Goal: Task Accomplishment & Management: Contribute content

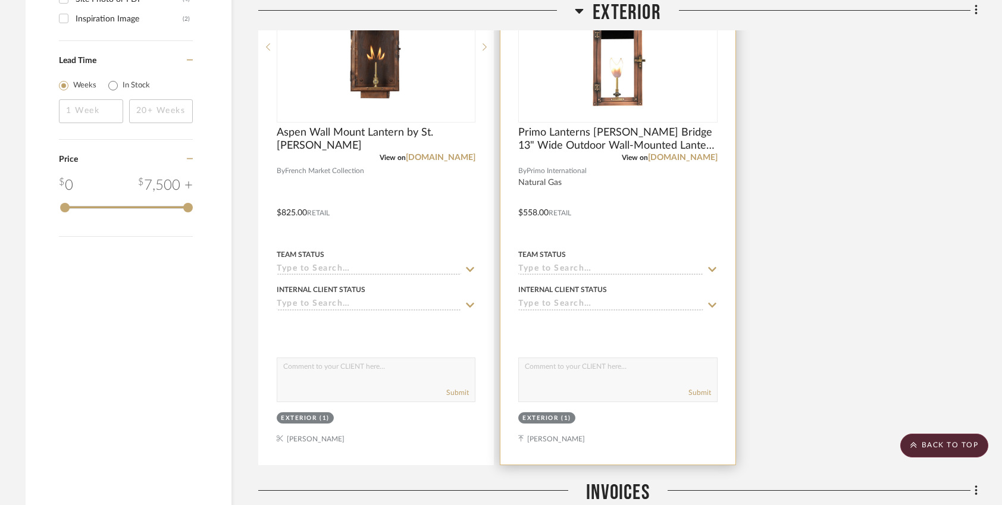
scroll to position [1401, 0]
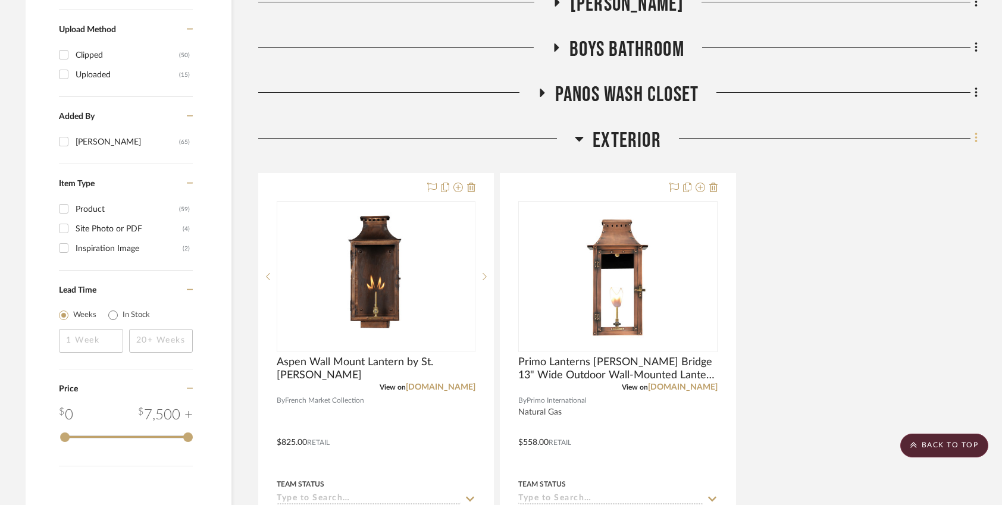
click at [975, 133] on icon at bounding box center [976, 138] width 2 height 10
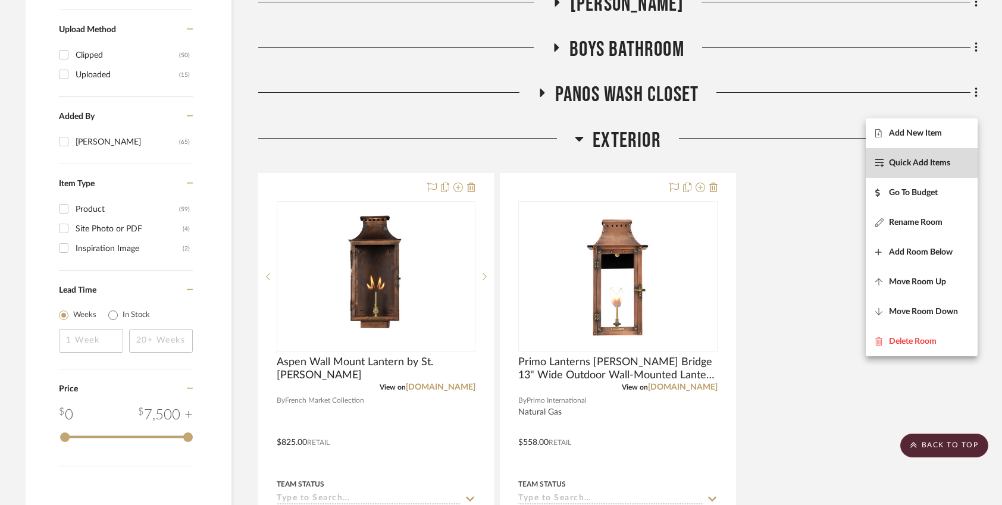
click at [933, 171] on button "Quick Add Items" at bounding box center [922, 163] width 112 height 30
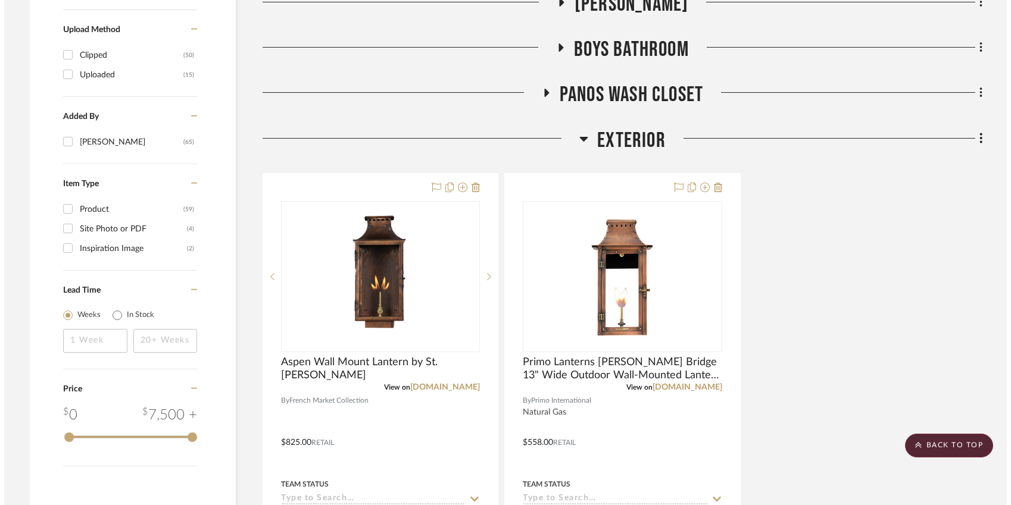
scroll to position [0, 0]
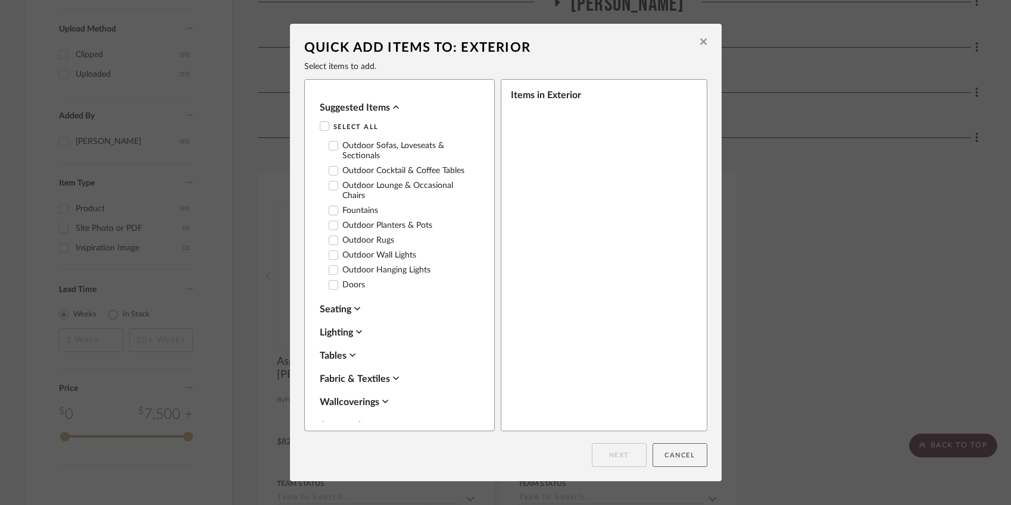
click at [678, 458] on button "Cancel" at bounding box center [679, 455] width 55 height 24
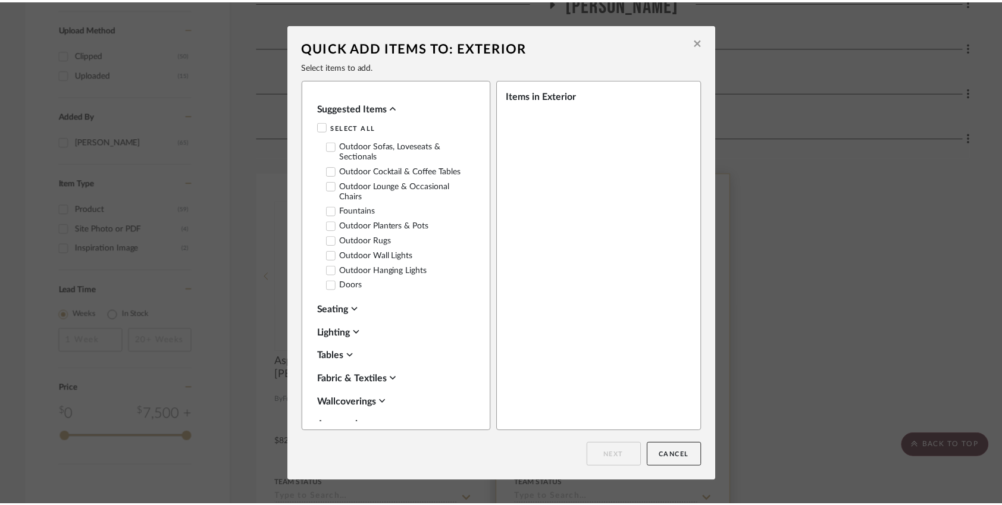
scroll to position [1401, 0]
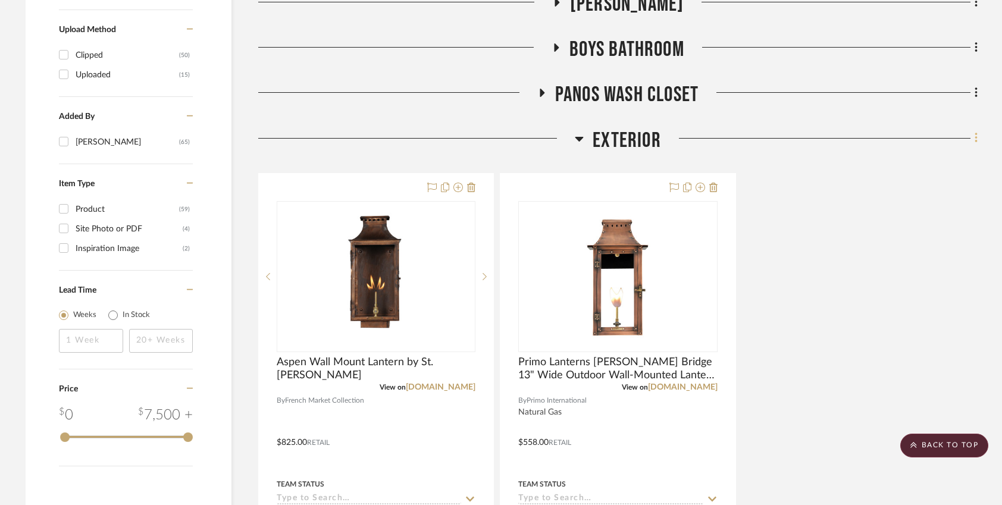
click at [975, 132] on icon at bounding box center [977, 138] width 4 height 13
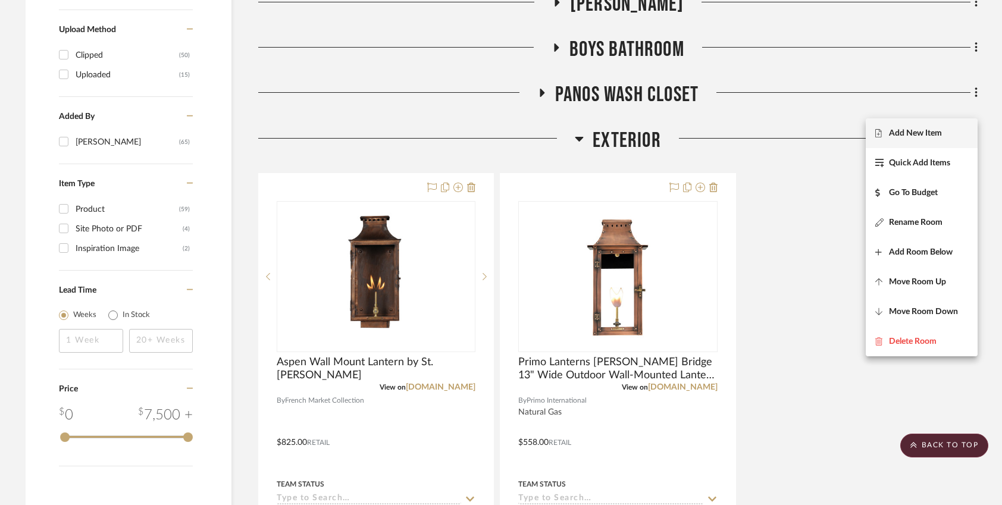
click at [931, 134] on span "Add New Item" at bounding box center [915, 134] width 53 height 10
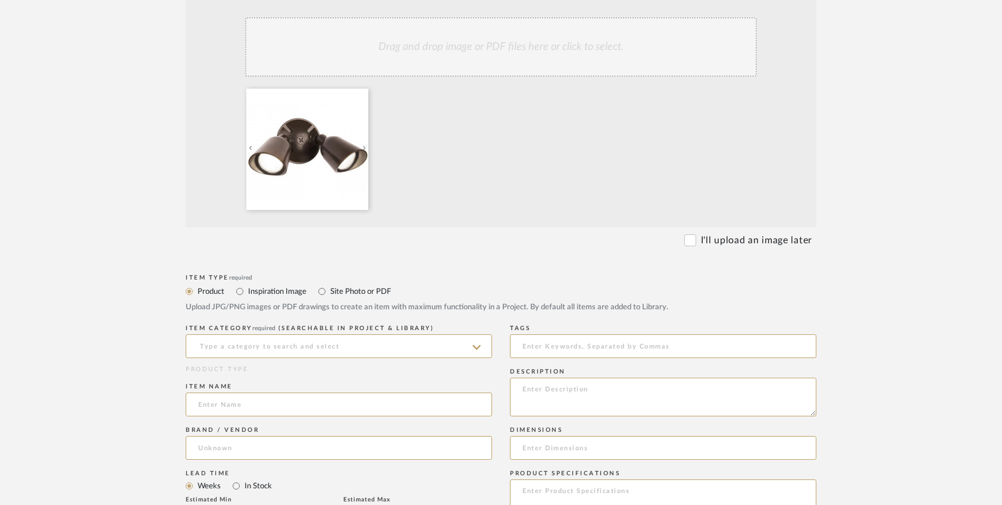
scroll to position [340, 0]
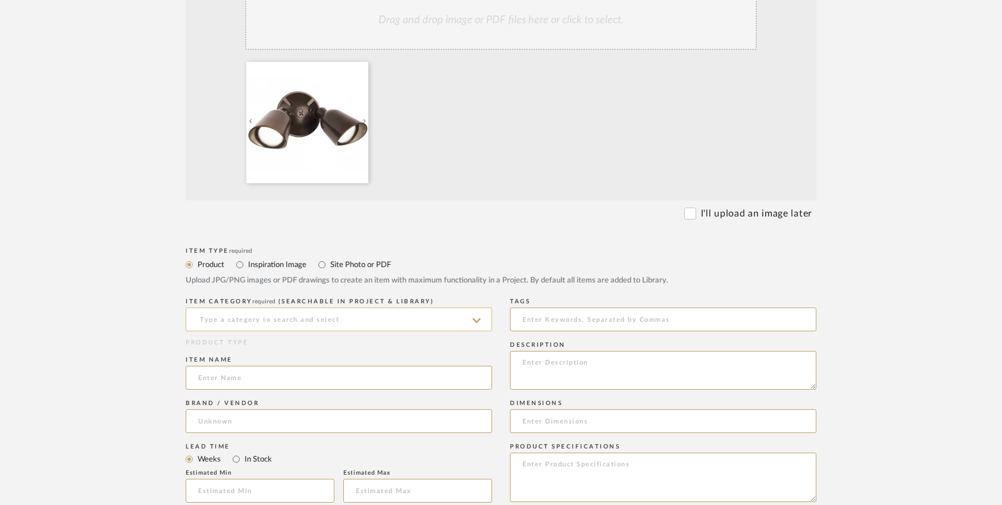
click at [273, 317] on input at bounding box center [339, 320] width 307 height 24
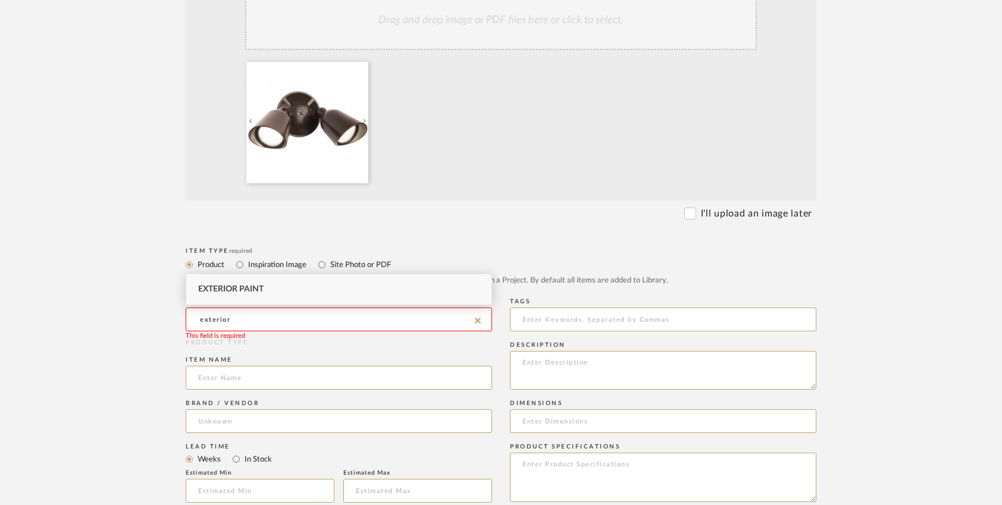
drag, startPoint x: 265, startPoint y: 316, endPoint x: 189, endPoint y: 311, distance: 77.0
click at [189, 311] on input "exterior" at bounding box center [339, 320] width 307 height 24
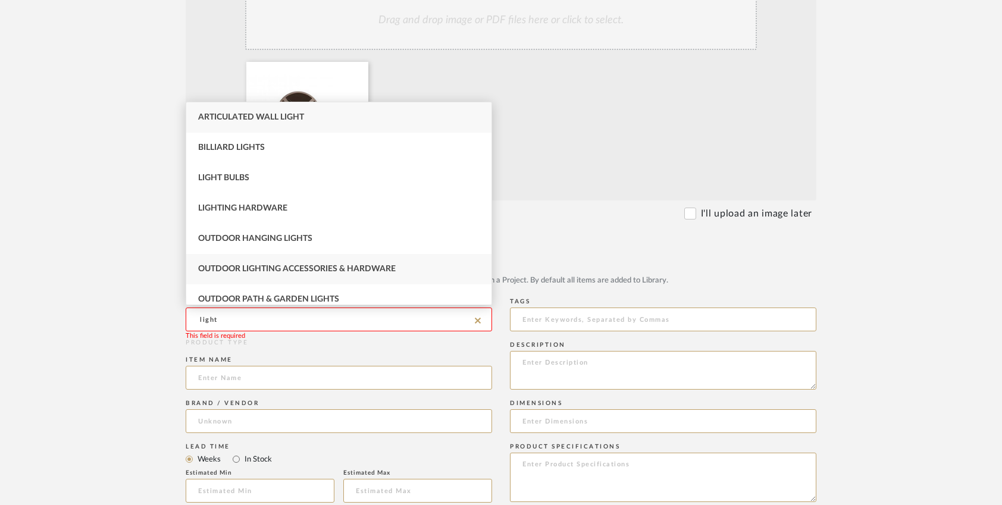
click at [369, 272] on span "Outdoor Lighting Accessories & Hardware" at bounding box center [297, 269] width 198 height 8
type input "Outdoor Lighting Accessories & Hardware"
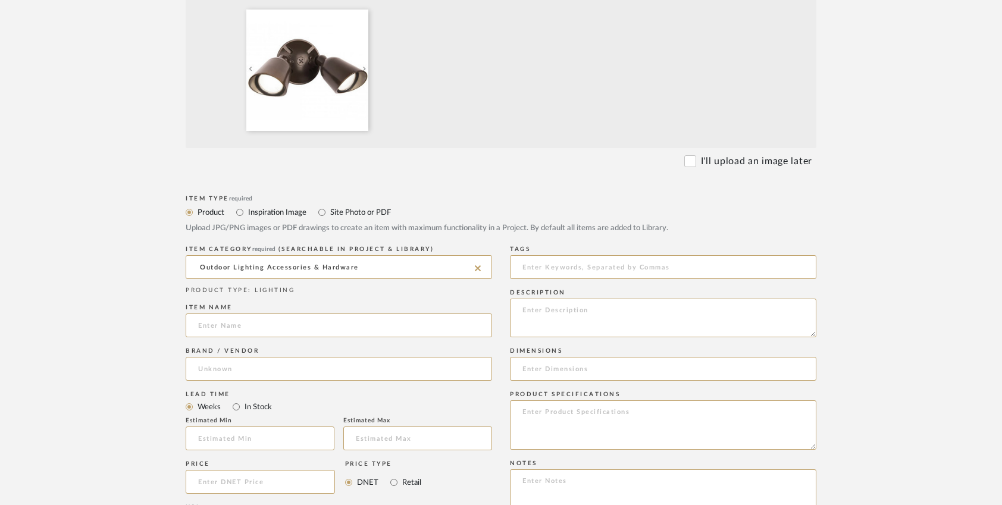
scroll to position [454, 0]
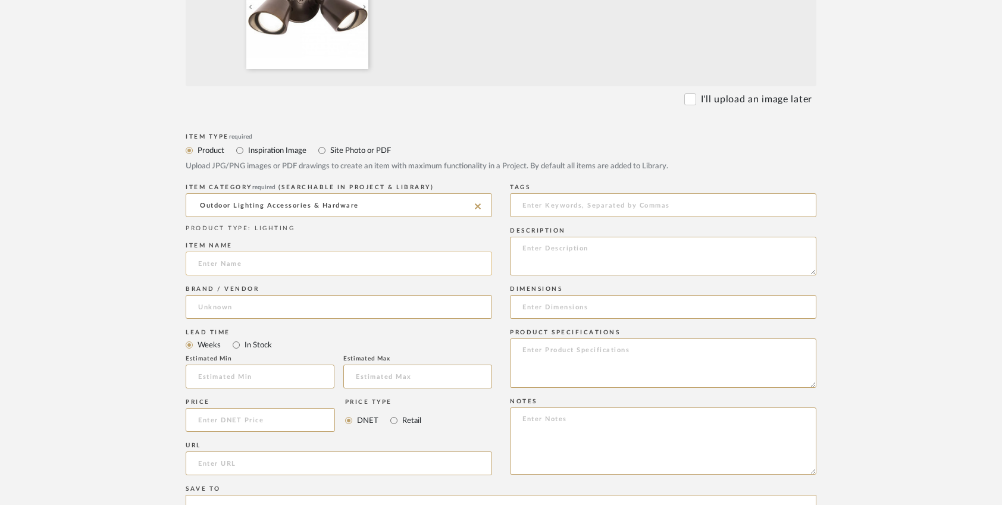
click at [208, 261] on input at bounding box center [339, 264] width 307 height 24
paste input "Endurance Outdoor LED Double Spot"
type input "Endurance Outdoor LED Double Spot"
click at [221, 307] on input at bounding box center [339, 307] width 307 height 24
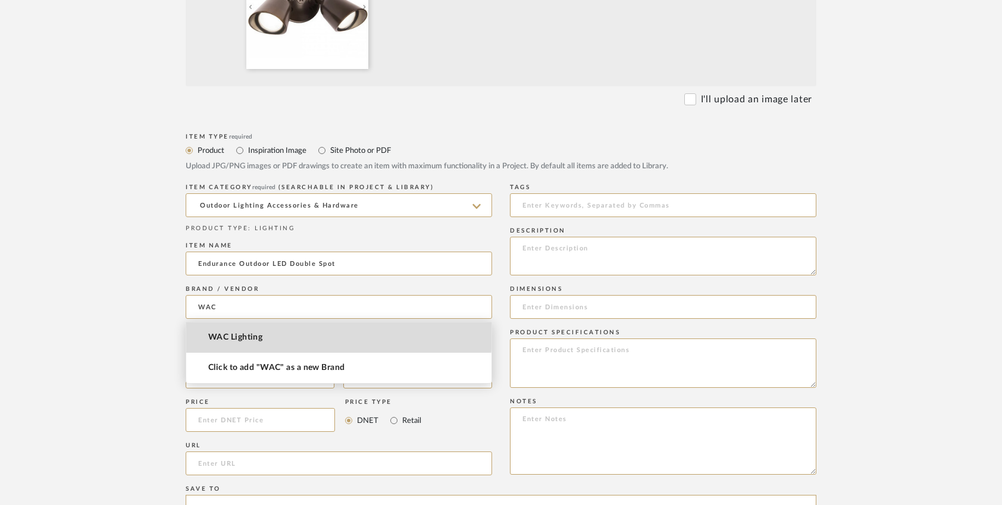
click at [257, 333] on span "WAC Lighting" at bounding box center [235, 338] width 54 height 10
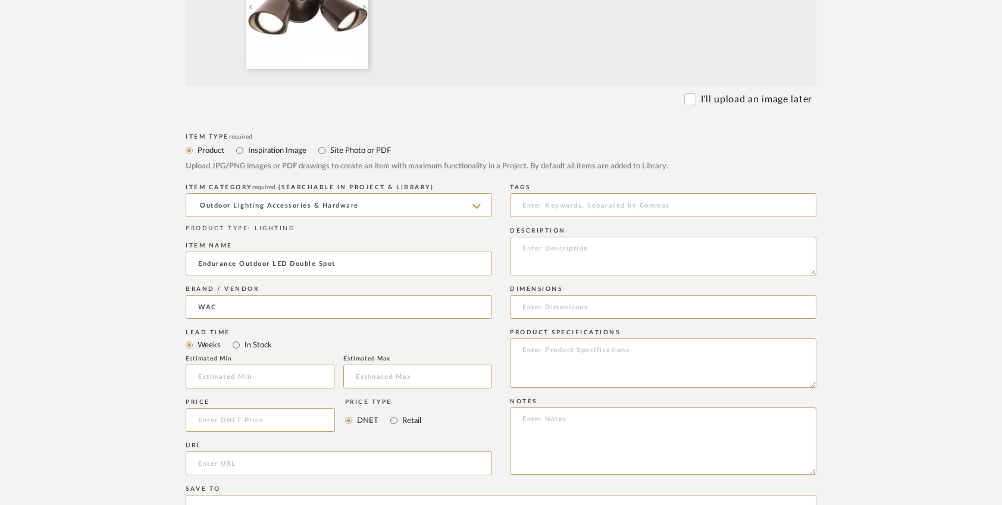
type input "WAC Lighting"
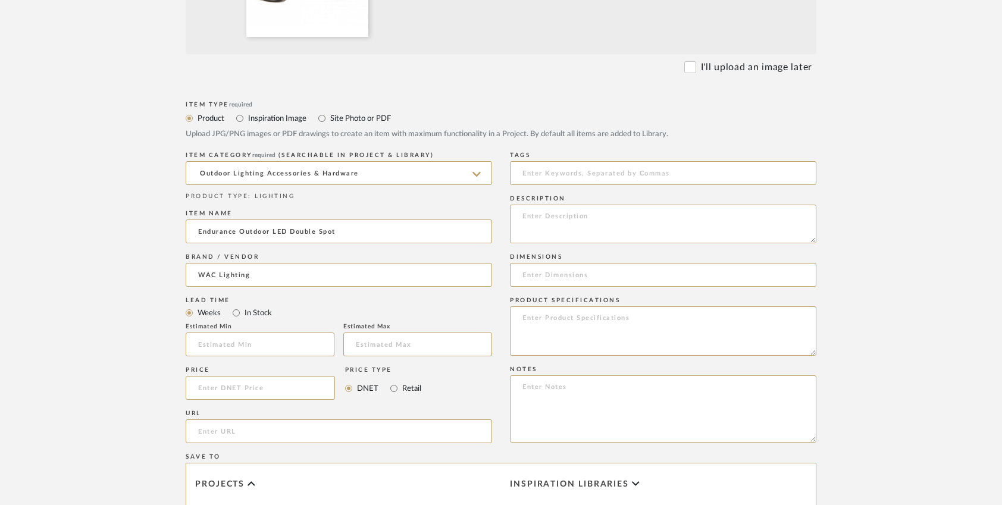
scroll to position [506, 0]
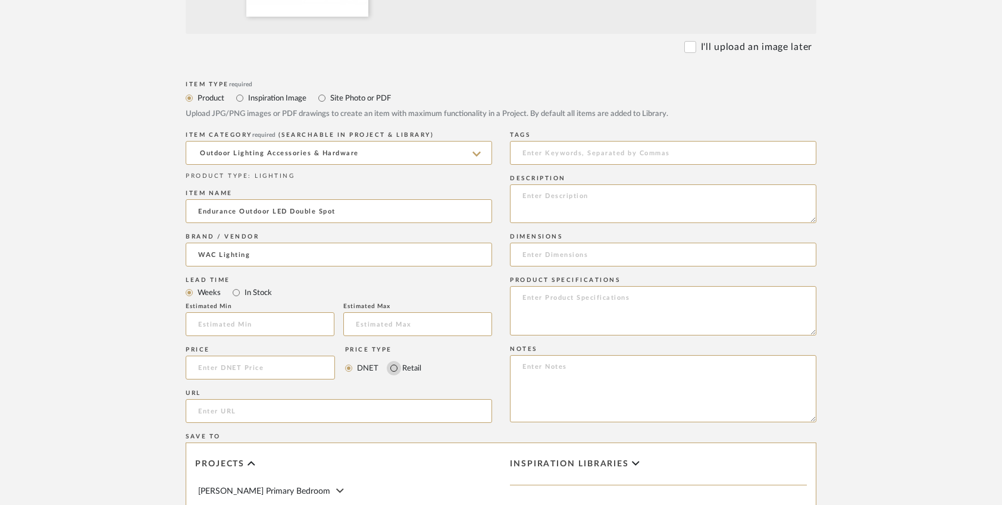
click at [395, 368] on input "Retail" at bounding box center [394, 368] width 14 height 14
radio input "true"
click at [540, 205] on textarea at bounding box center [663, 204] width 307 height 39
type textarea "Architectural Bronze, 3000K"
click at [210, 414] on input "url" at bounding box center [339, 411] width 307 height 24
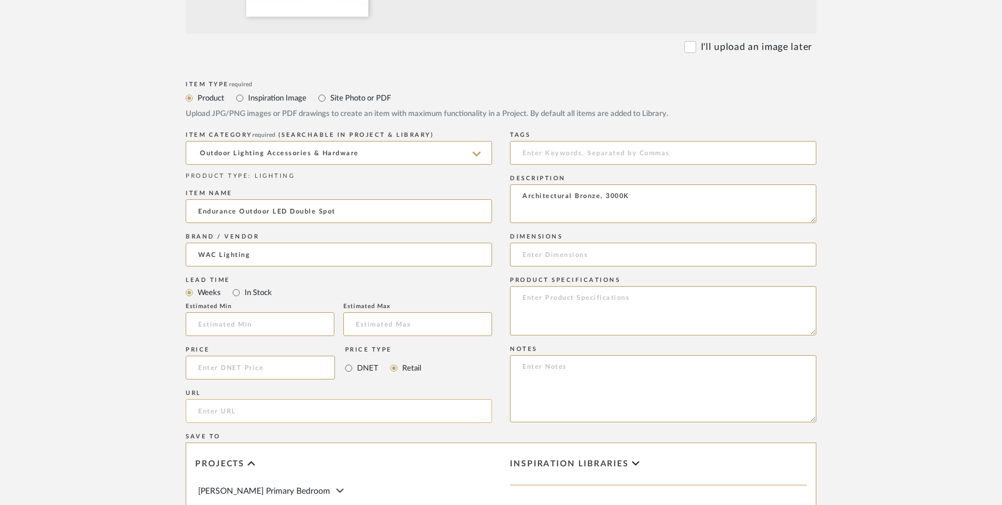
paste input "[URL][DOMAIN_NAME]"
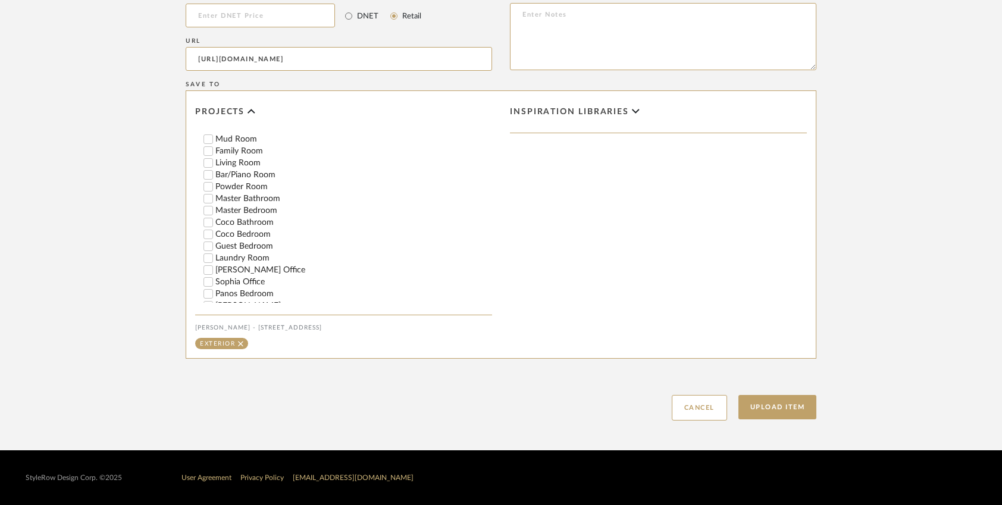
scroll to position [243, 0]
type input "[URL][DOMAIN_NAME]"
click at [777, 414] on button "Upload Item" at bounding box center [778, 407] width 79 height 24
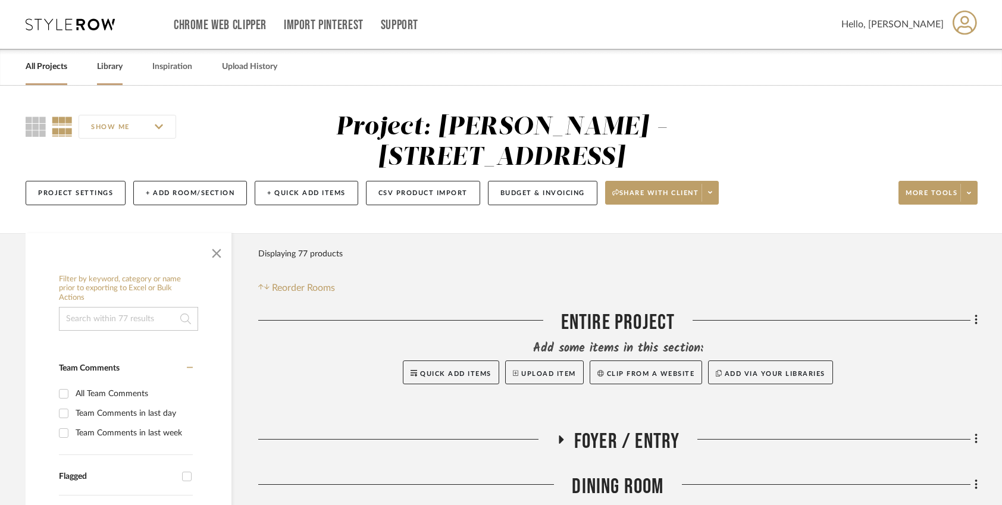
click at [106, 68] on link "Library" at bounding box center [110, 67] width 26 height 16
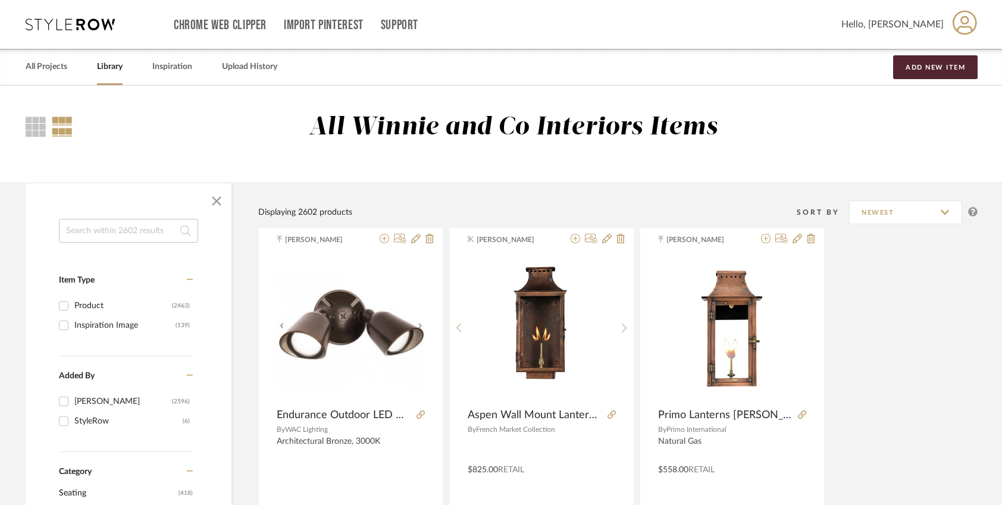
click at [128, 237] on input at bounding box center [128, 231] width 139 height 24
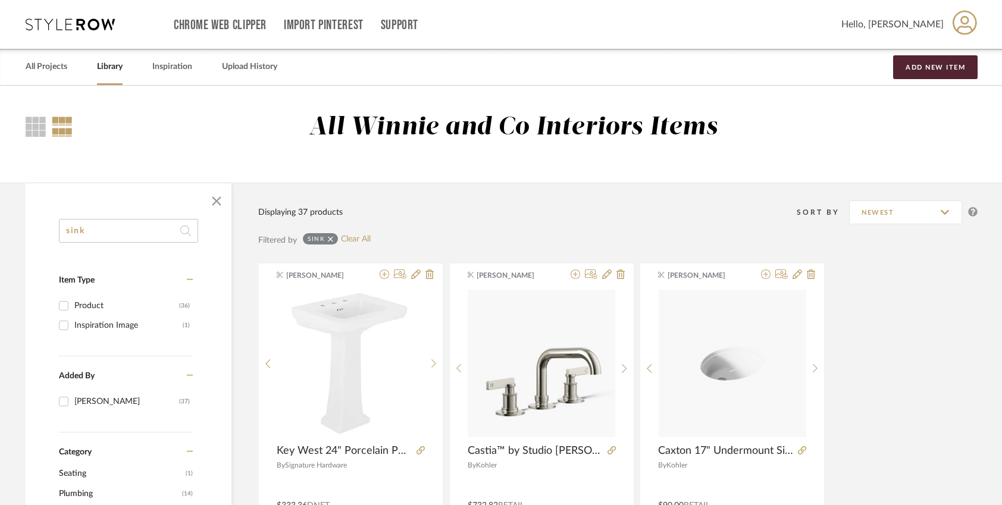
click at [91, 236] on input "sink" at bounding box center [128, 231] width 139 height 24
click at [90, 236] on input "sink" at bounding box center [128, 231] width 139 height 24
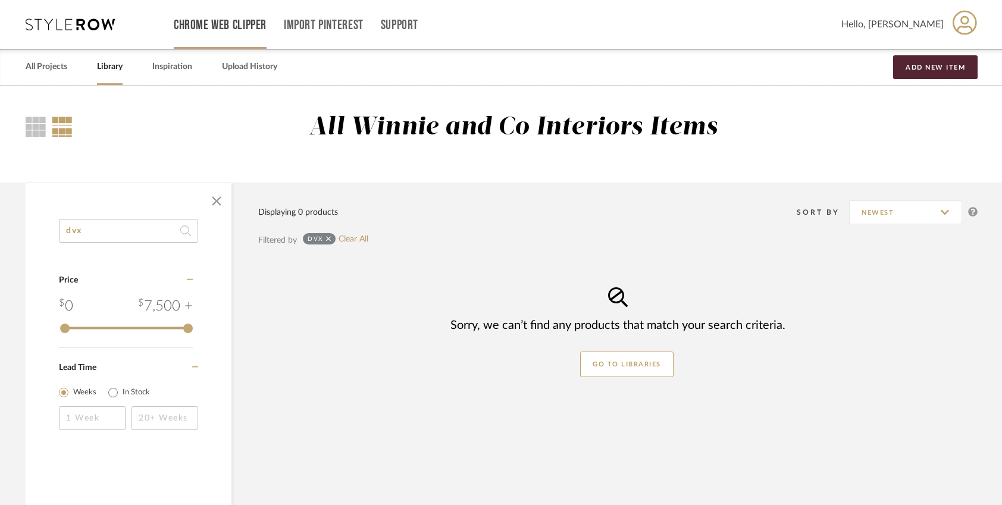
type input "dvx"
click at [52, 70] on link "All Projects" at bounding box center [47, 67] width 42 height 16
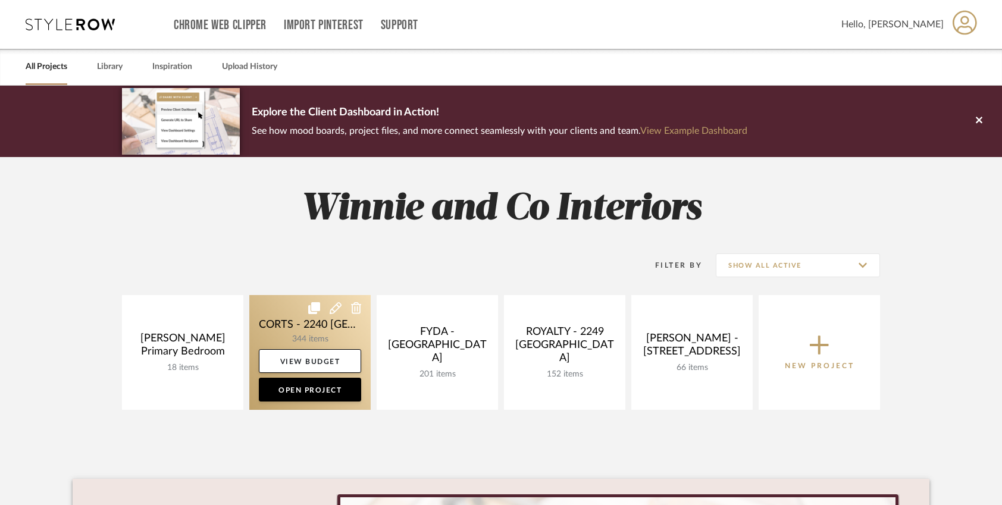
click at [323, 332] on link at bounding box center [309, 352] width 121 height 115
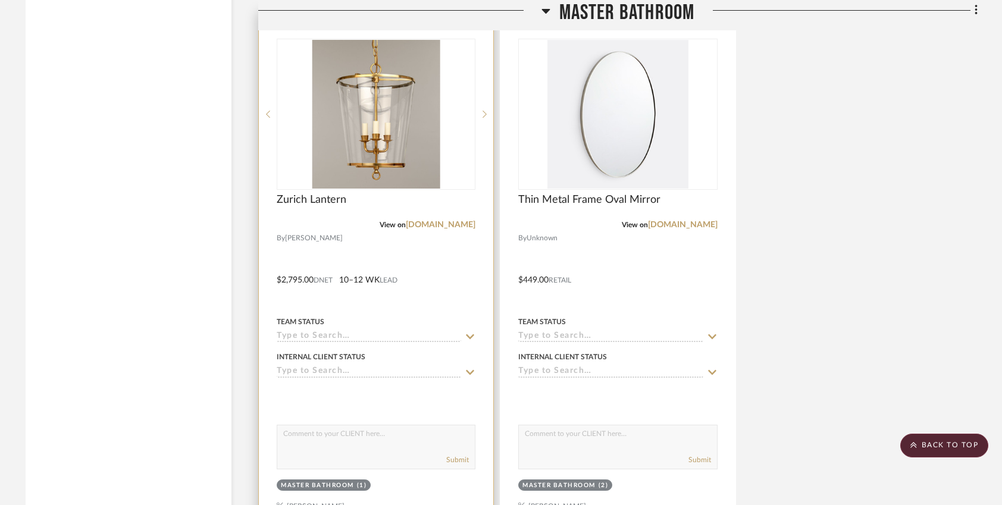
scroll to position [4397, 0]
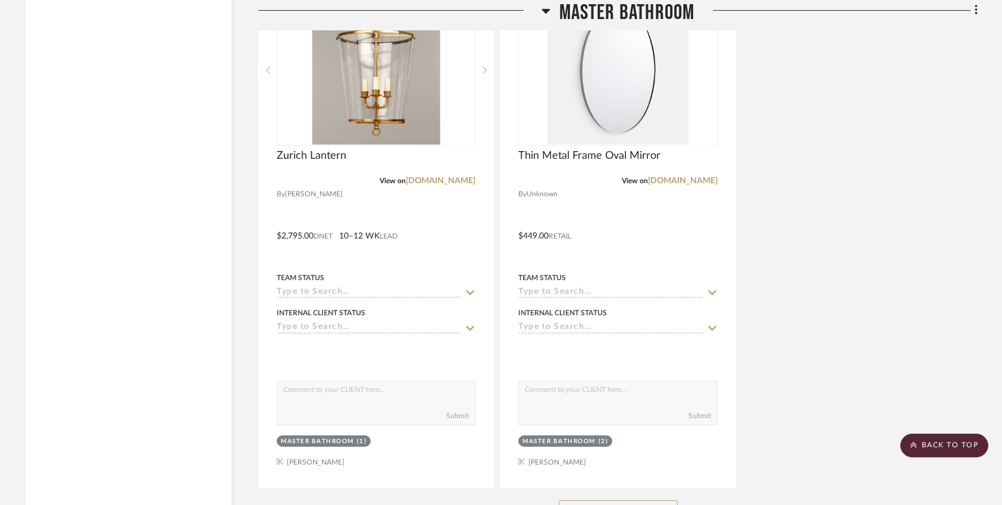
click at [571, 501] on button "See More" at bounding box center [618, 513] width 119 height 24
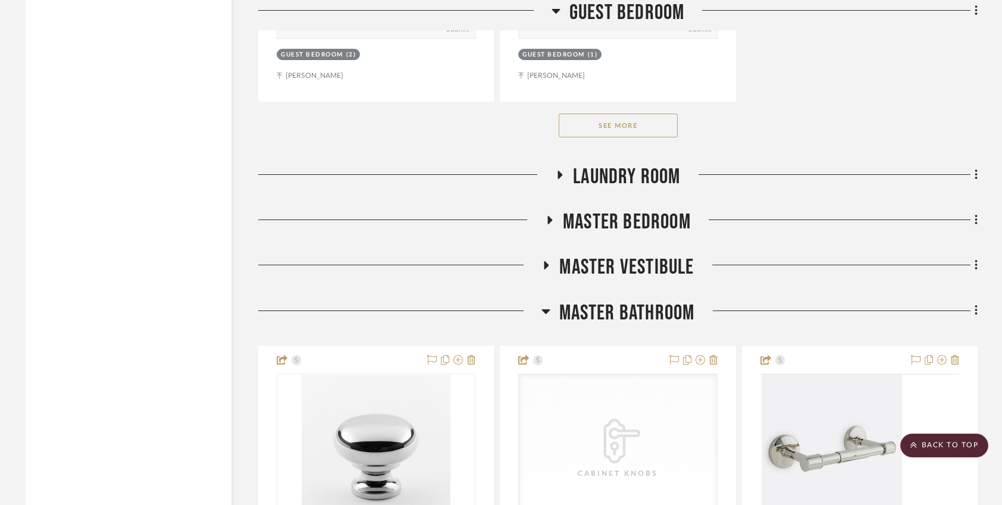
scroll to position [3157, 0]
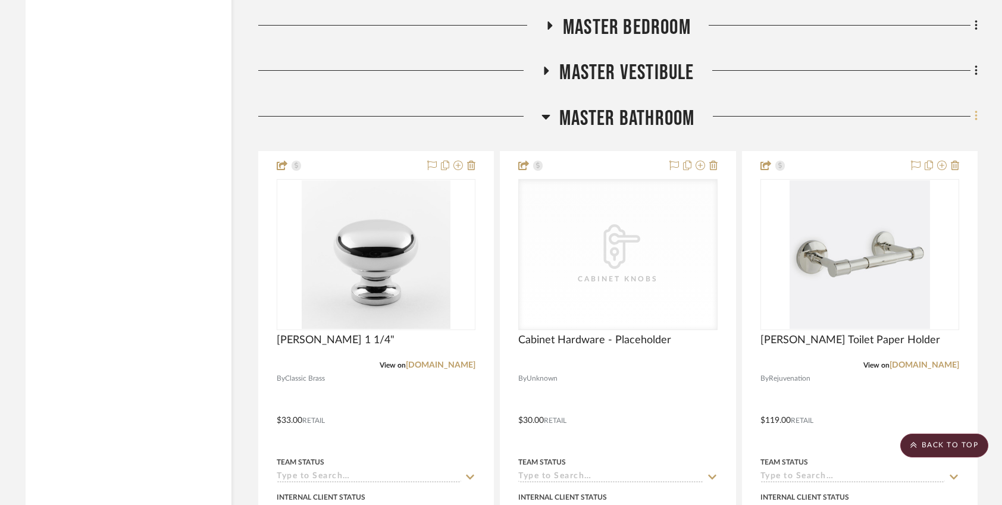
click at [977, 110] on icon at bounding box center [977, 116] width 4 height 13
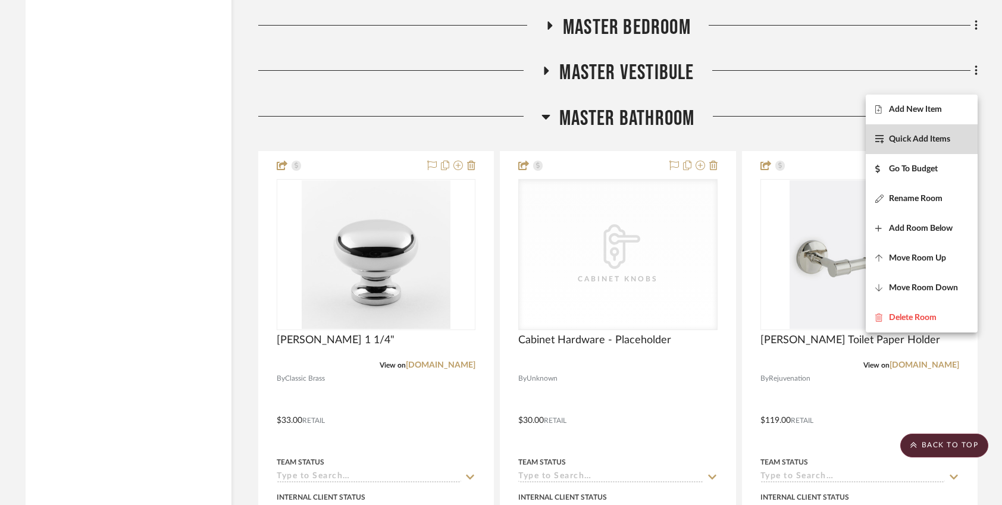
click at [929, 143] on span "Quick Add Items" at bounding box center [919, 140] width 61 height 10
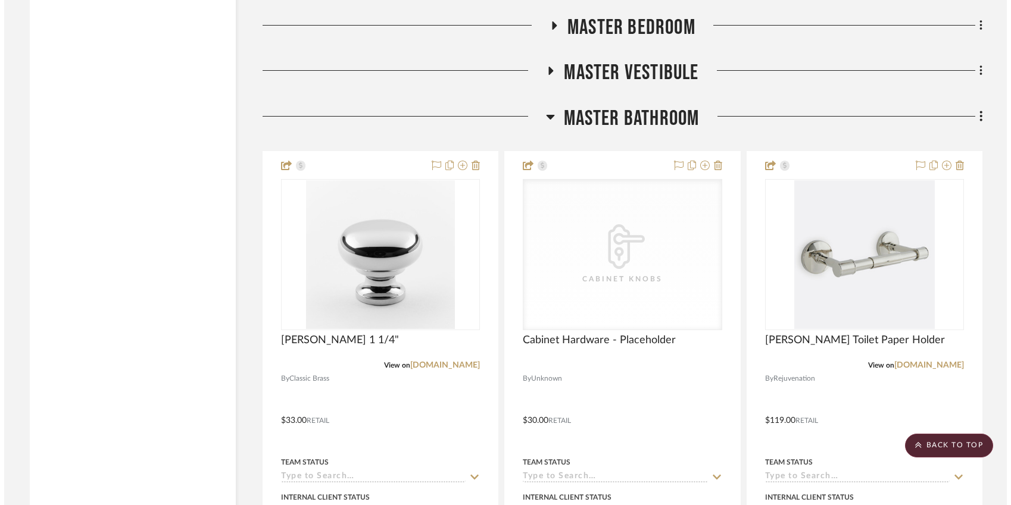
scroll to position [0, 0]
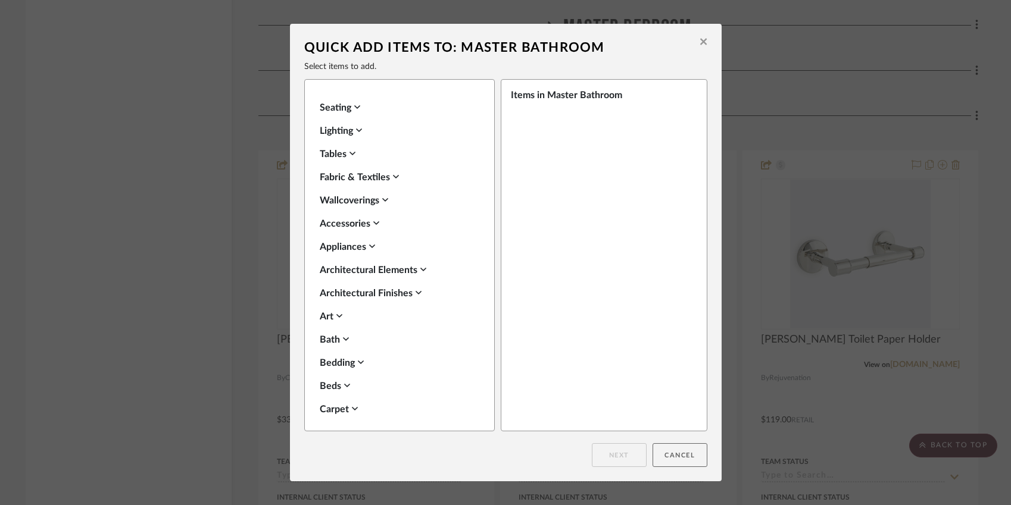
click at [671, 456] on button "Cancel" at bounding box center [679, 455] width 55 height 24
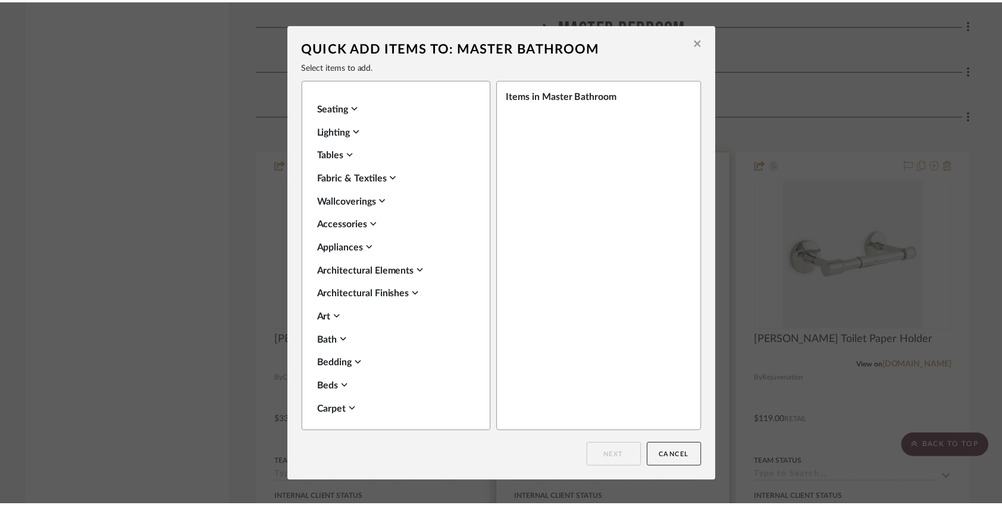
scroll to position [3157, 0]
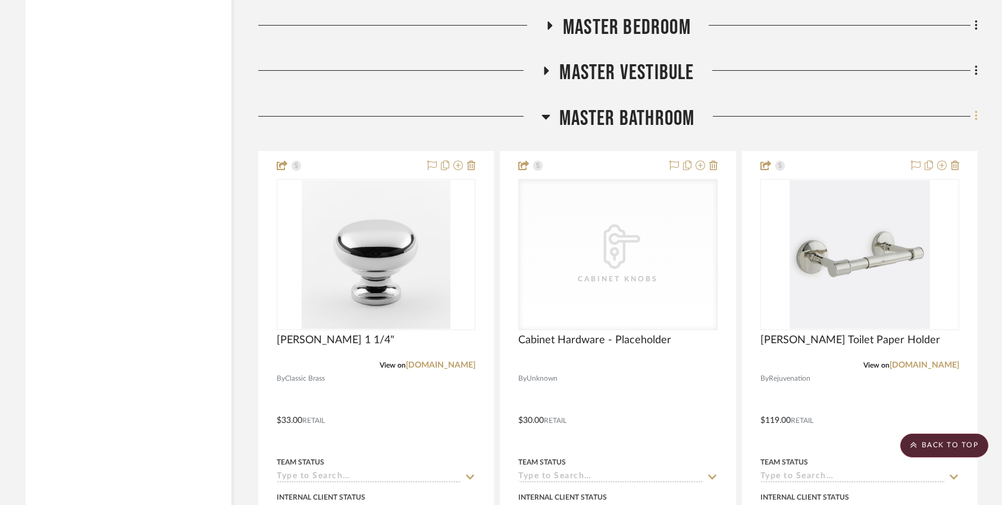
click at [975, 110] on icon at bounding box center [977, 116] width 4 height 13
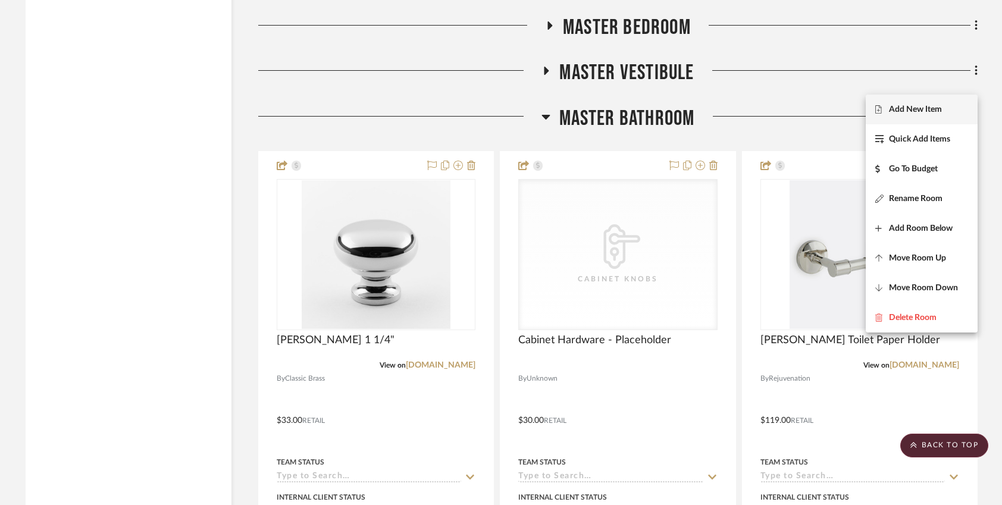
click at [920, 111] on span "Add New Item" at bounding box center [915, 110] width 53 height 10
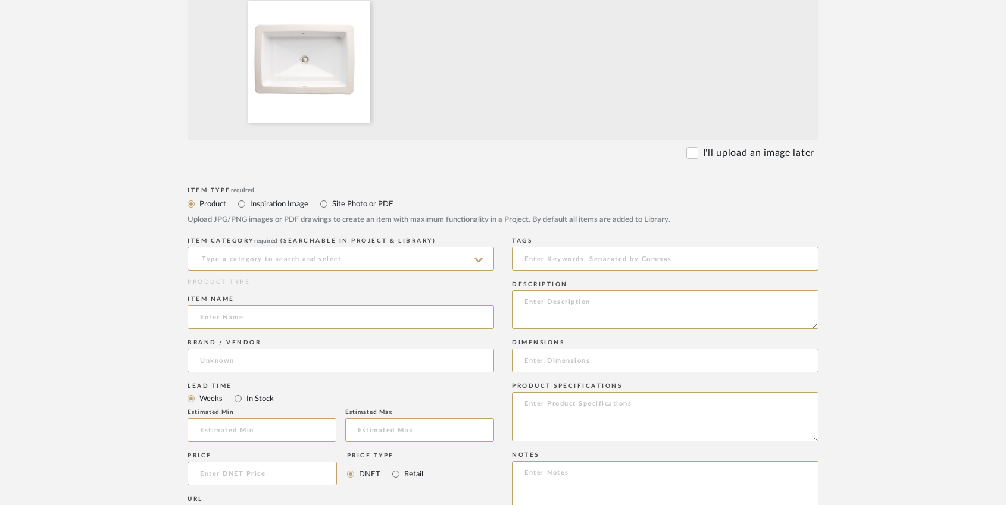
scroll to position [401, 0]
click at [315, 255] on input at bounding box center [340, 258] width 307 height 24
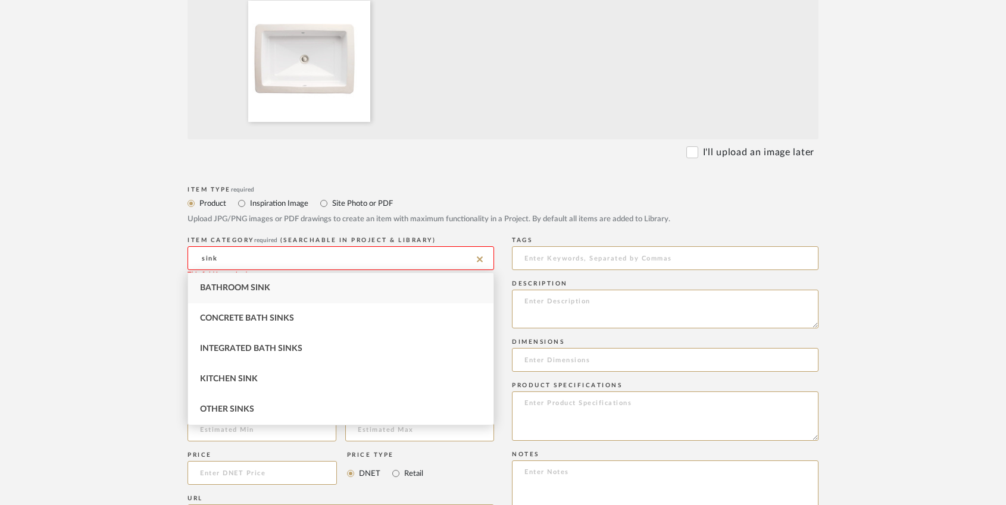
click at [265, 284] on span "Bathroom Sink" at bounding box center [235, 288] width 70 height 8
type input "Bathroom Sink"
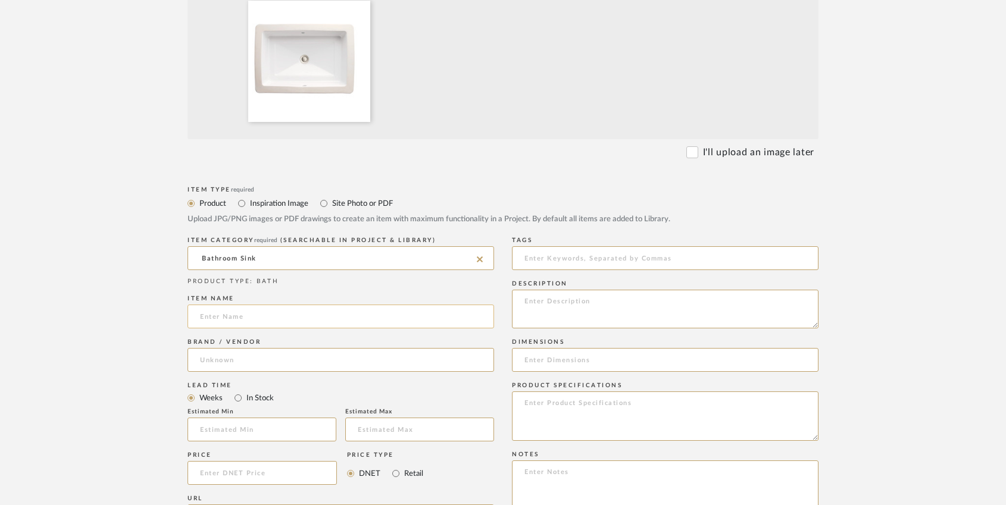
click at [230, 318] on input at bounding box center [340, 317] width 307 height 24
paste input "DXV Pop 21" Rectangular Vitreous China Undermount Bathroom Sink with Overflow"
type input "DXV Pop 21" Rectangular Vitreous China Undermount Bathroom Sink with Overflow"
click at [226, 363] on input at bounding box center [340, 360] width 307 height 24
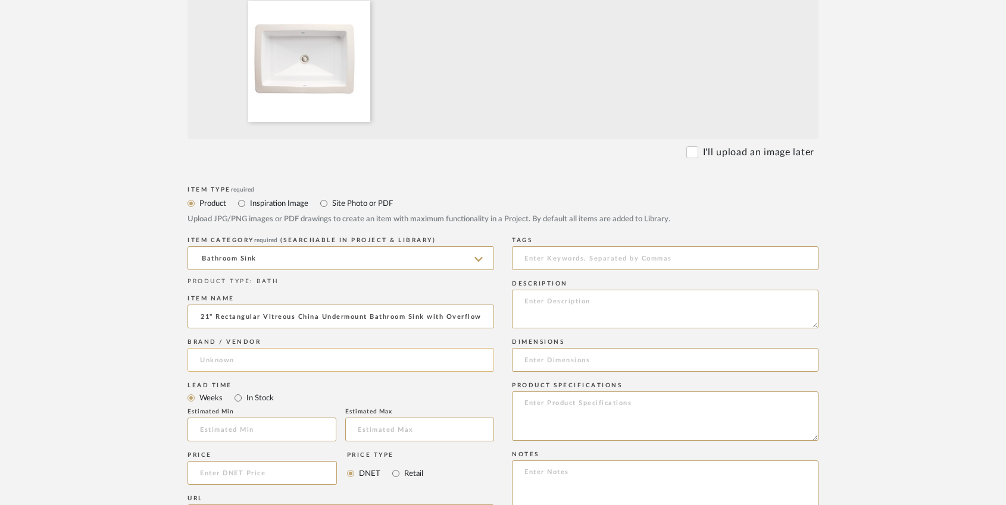
scroll to position [0, 0]
type input "DXV"
click at [233, 390] on mat-option "DXV" at bounding box center [340, 391] width 305 height 30
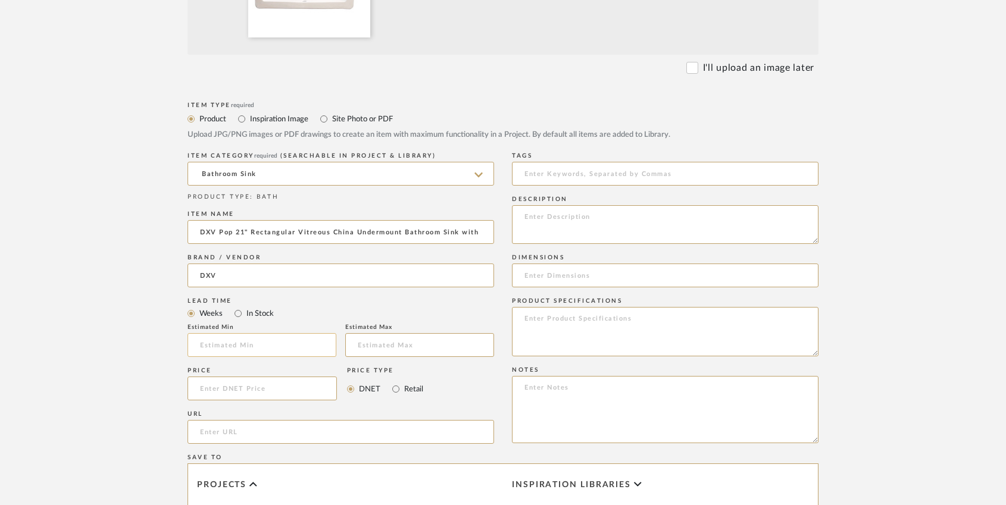
scroll to position [488, 0]
click at [537, 215] on textarea at bounding box center [665, 222] width 307 height 39
type textarea "Canvas White 21""
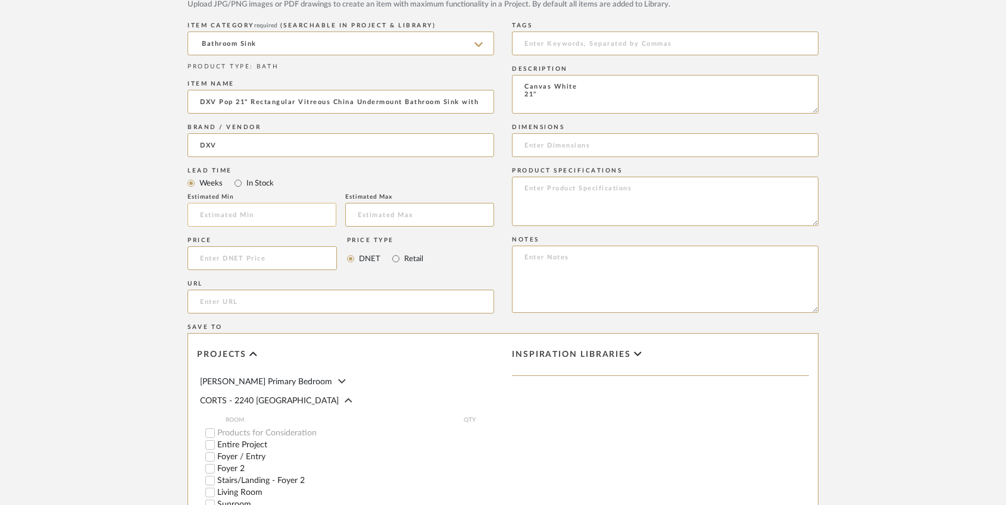
scroll to position [620, 0]
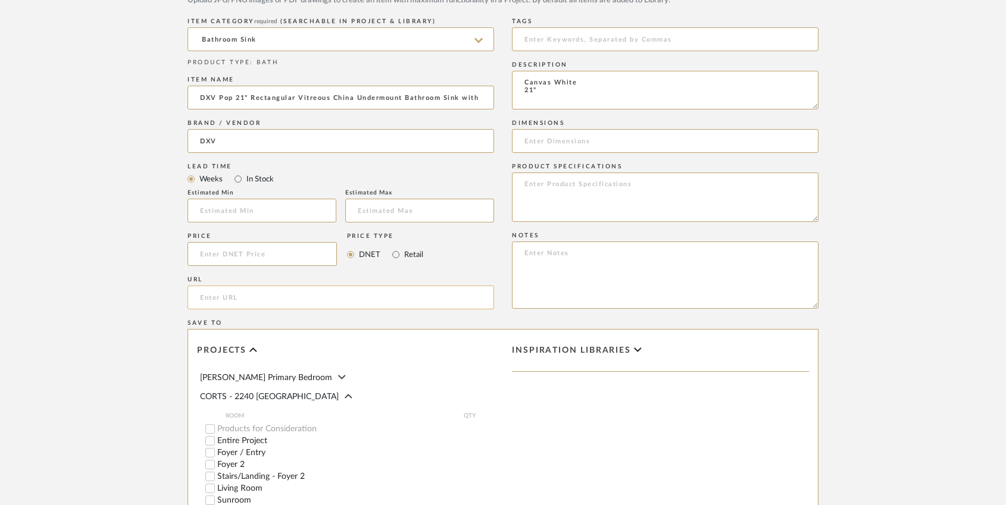
click at [224, 302] on input "url" at bounding box center [340, 298] width 307 height 24
paste input "[URL][DOMAIN_NAME]"
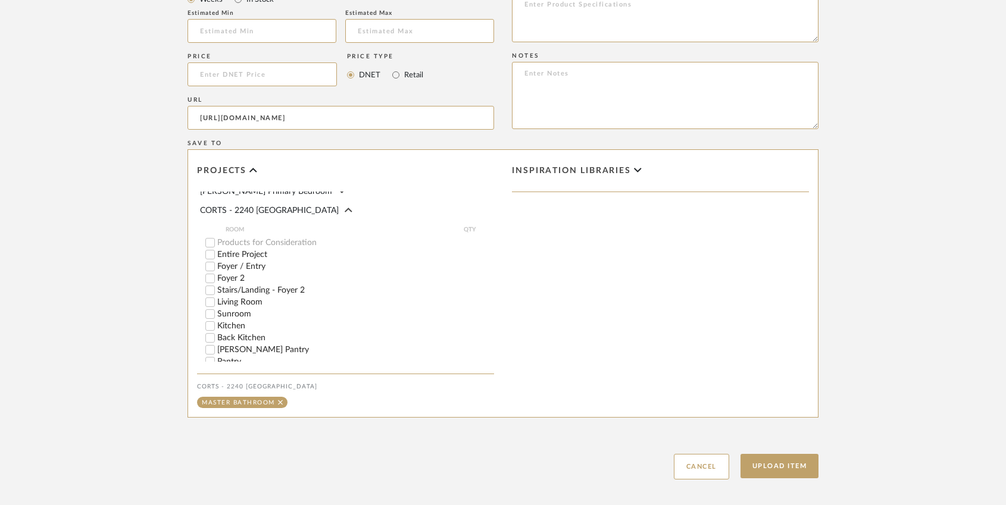
scroll to position [18, 0]
type input "[URL][DOMAIN_NAME]"
click at [345, 199] on icon at bounding box center [349, 199] width 8 height 12
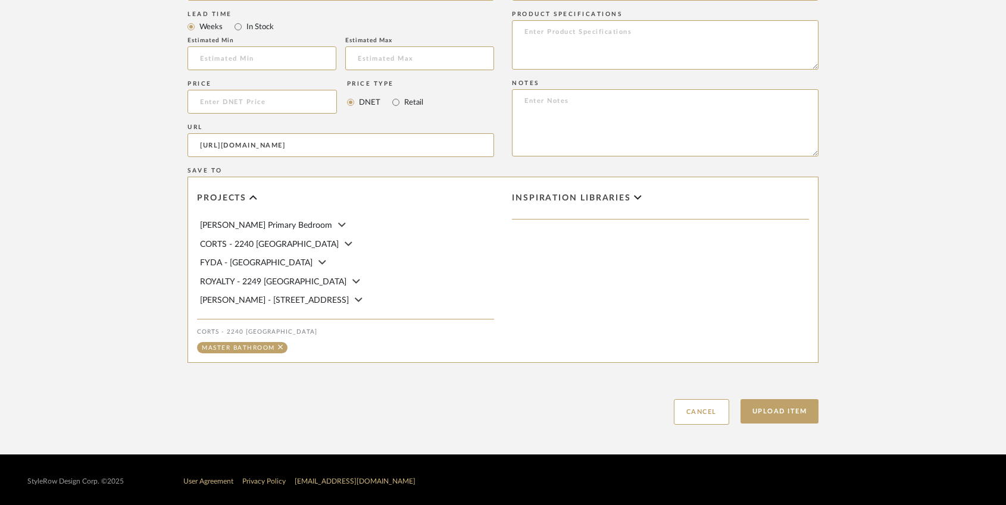
click at [345, 243] on icon at bounding box center [349, 244] width 8 height 4
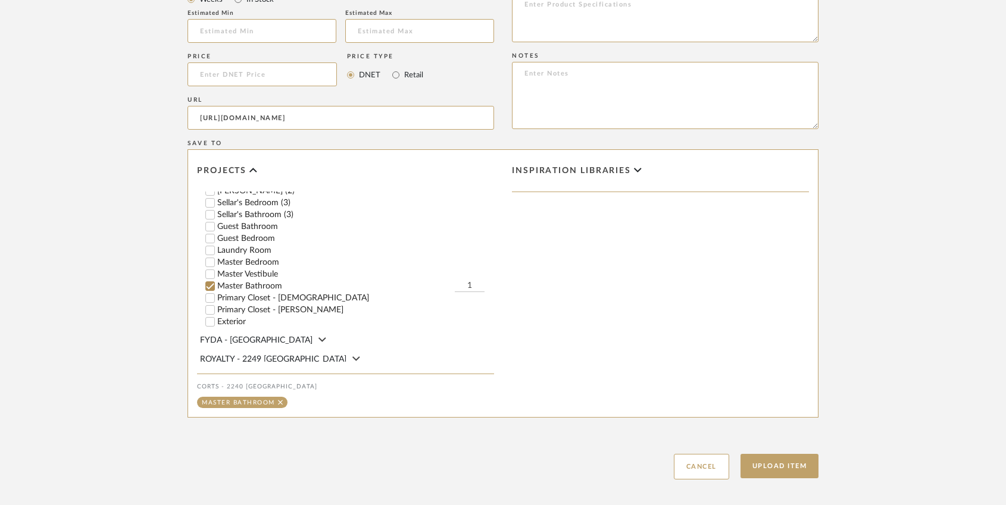
scroll to position [298, 0]
click at [473, 283] on input "1" at bounding box center [470, 285] width 30 height 12
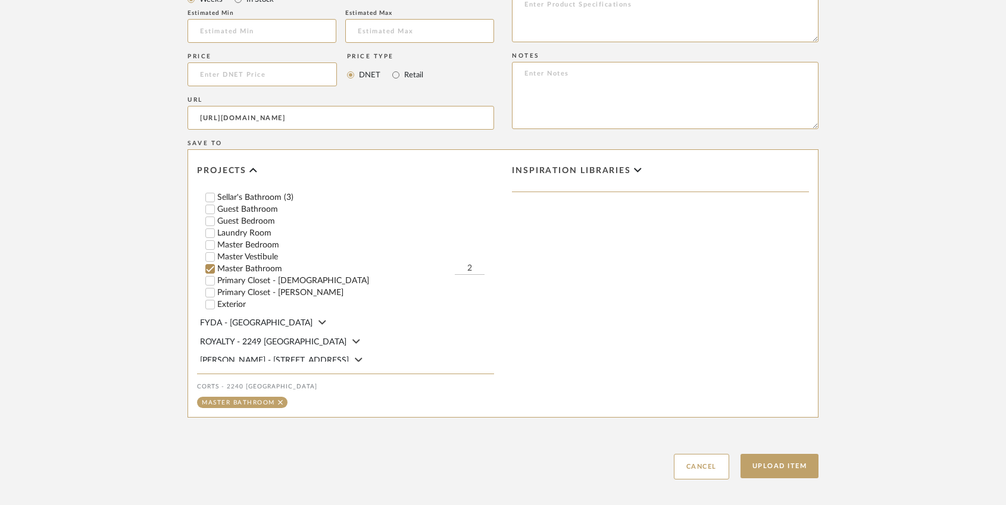
scroll to position [314, 0]
type input "2"
click at [355, 354] on icon at bounding box center [359, 360] width 8 height 12
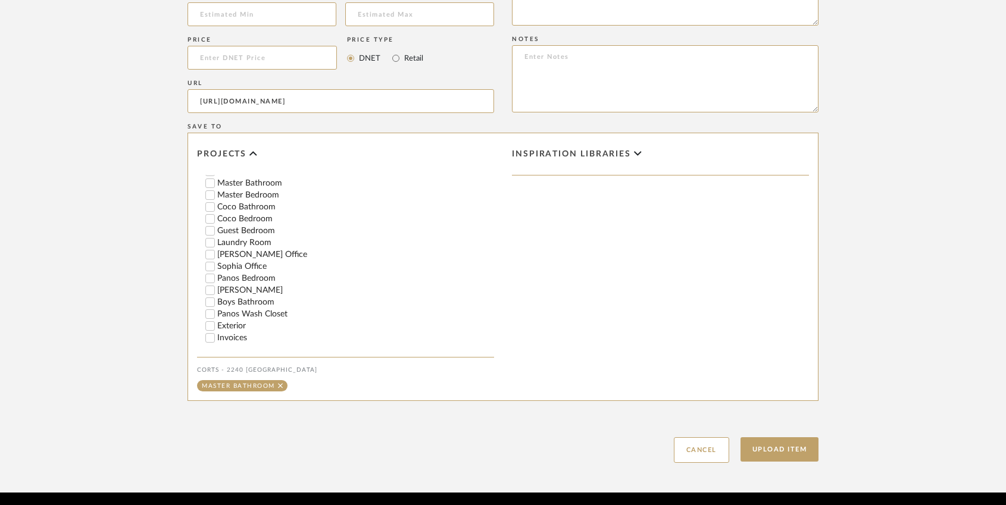
scroll to position [229, 0]
click at [212, 187] on input "Master Bathroom" at bounding box center [210, 191] width 12 height 12
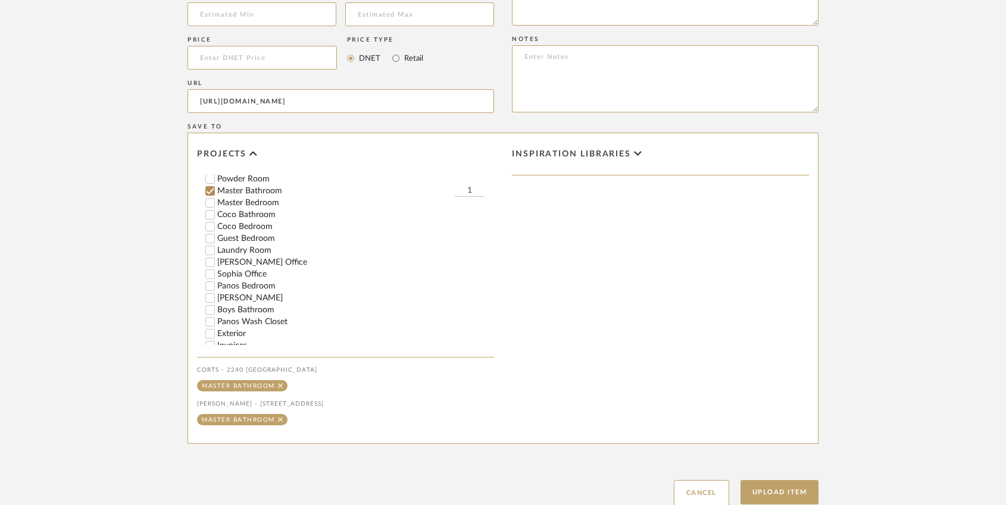
click at [466, 186] on input "1" at bounding box center [470, 191] width 30 height 12
type input "2"
click at [799, 488] on button "Upload Item" at bounding box center [779, 492] width 79 height 24
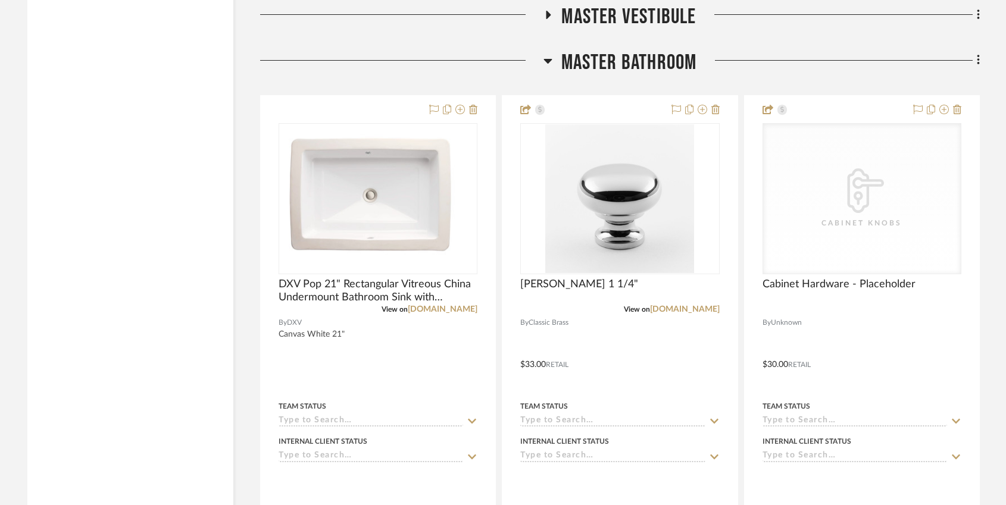
scroll to position [3227, 0]
